Goal: Transaction & Acquisition: Purchase product/service

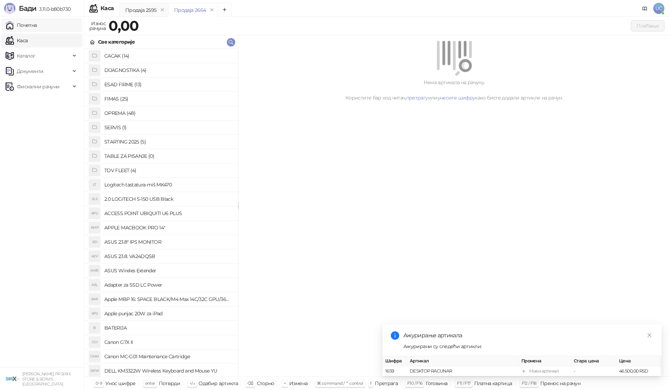
click at [37, 29] on link "Почетна" at bounding box center [21, 25] width 31 height 14
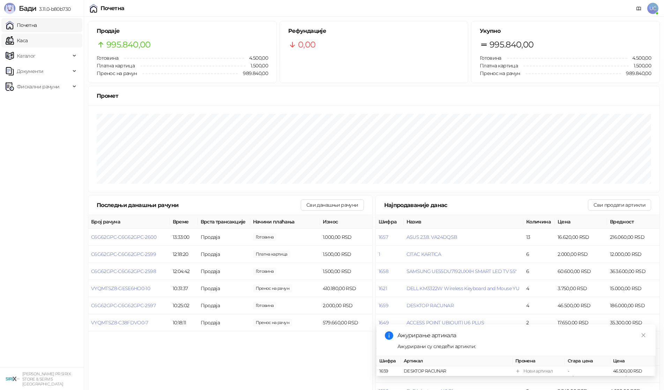
click at [25, 39] on link "Каса" at bounding box center [17, 40] width 22 height 14
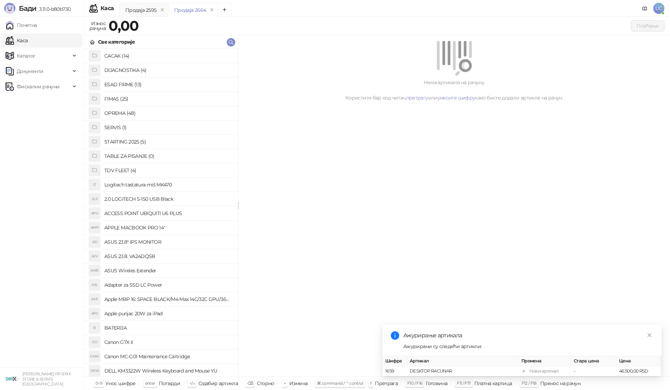
click at [119, 112] on h4 "OPREMA (48)" at bounding box center [168, 112] width 128 height 11
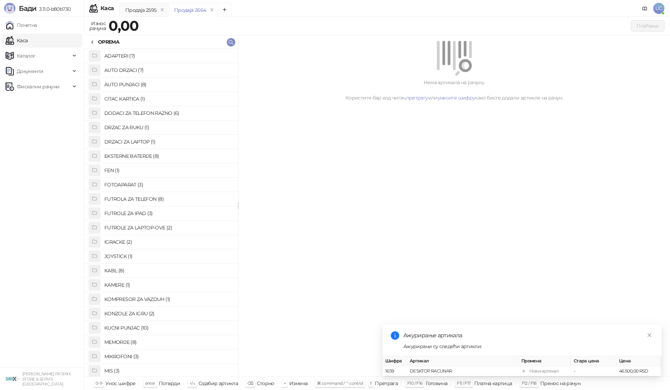
click at [139, 112] on h4 "DODACI ZA TELEFON RAZNO (6)" at bounding box center [168, 112] width 128 height 11
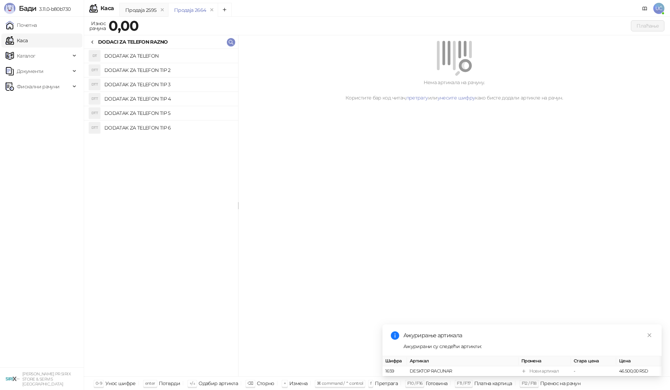
click at [144, 69] on h4 "DODATAK ZA TELEFON TIP 2" at bounding box center [168, 70] width 128 height 11
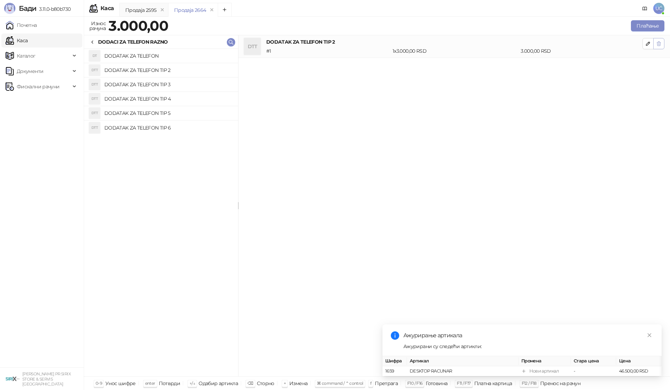
click at [658, 45] on icon "button" at bounding box center [659, 44] width 6 height 6
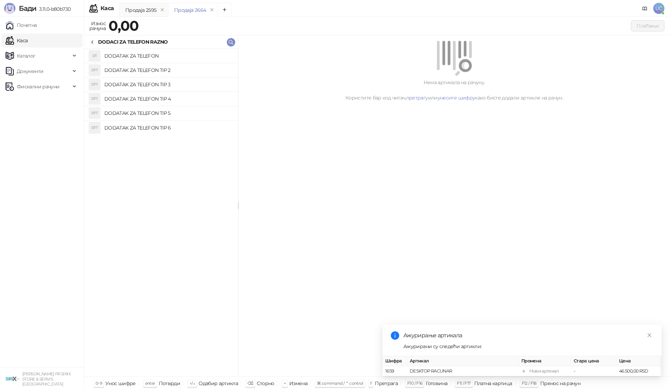
click at [94, 44] on icon at bounding box center [93, 42] width 6 height 6
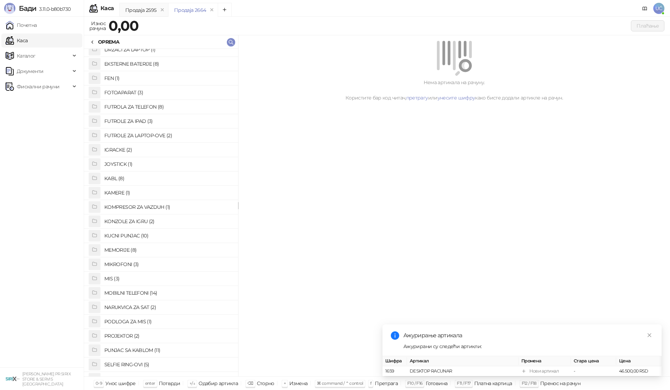
scroll to position [105, 0]
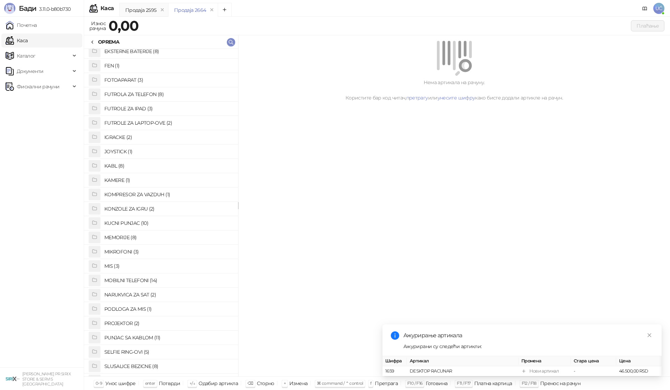
click at [136, 249] on h4 "MIKROFONI (3)" at bounding box center [168, 251] width 128 height 11
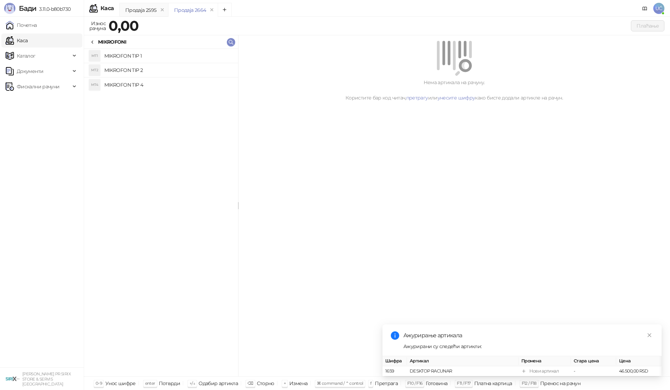
click at [135, 51] on h4 "MIKROFON TIP 1" at bounding box center [168, 55] width 128 height 11
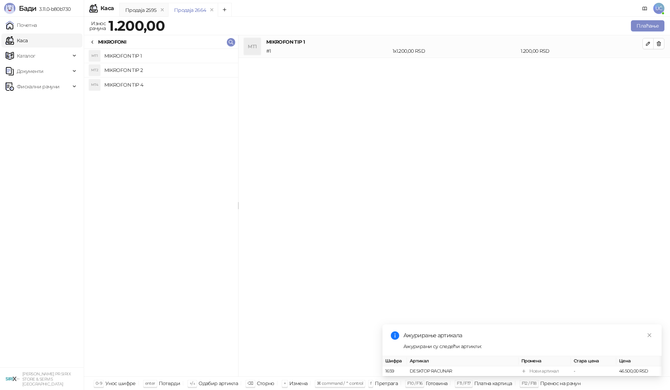
click at [143, 70] on h4 "MIKROFON TIP 2" at bounding box center [168, 70] width 128 height 11
click at [657, 44] on icon "button" at bounding box center [659, 44] width 4 height 4
click at [647, 23] on button "Плаћање" at bounding box center [647, 25] width 33 height 11
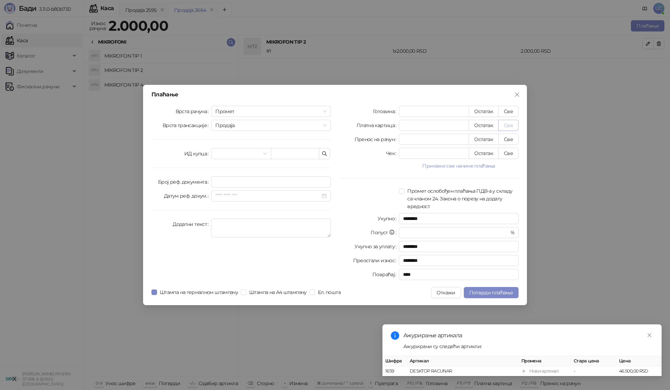
click at [510, 127] on button "Све" at bounding box center [508, 125] width 20 height 11
type input "****"
click at [511, 291] on span "Потврди плаћање" at bounding box center [491, 292] width 44 height 6
